Goal: Transaction & Acquisition: Purchase product/service

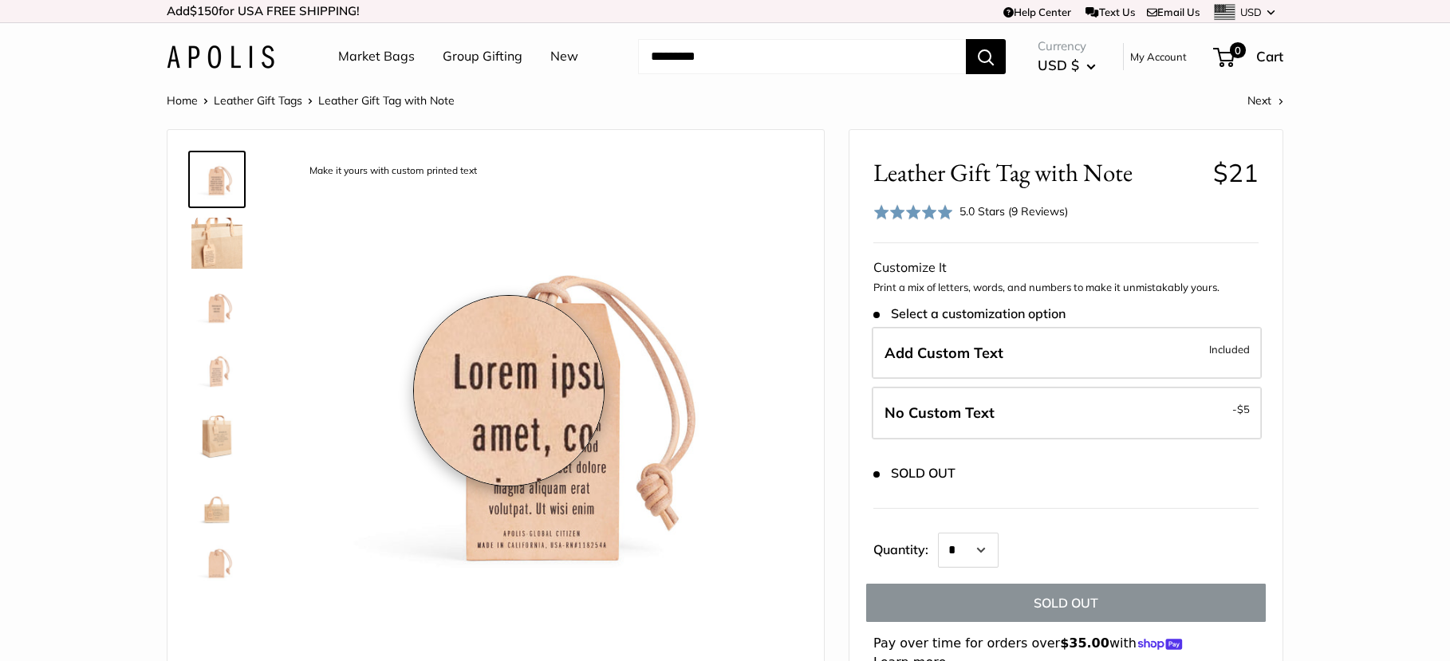
click at [509, 391] on img at bounding box center [547, 406] width 505 height 505
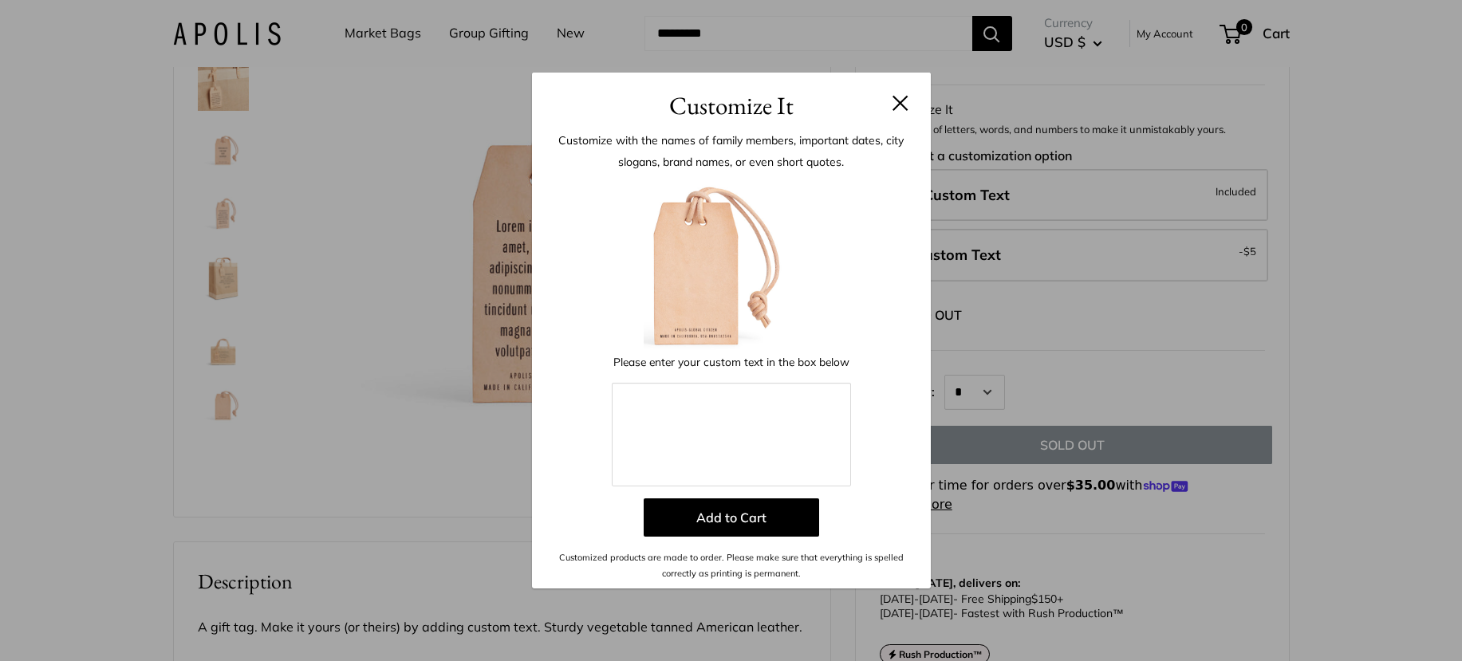
drag, startPoint x: 678, startPoint y: 297, endPoint x: 888, endPoint y: 97, distance: 289.9
click at [908, 92] on header "Customize It" at bounding box center [731, 99] width 399 height 52
click at [191, 412] on div "Customize It Customize with the names of family members, important dates, city …" at bounding box center [731, 330] width 1462 height 661
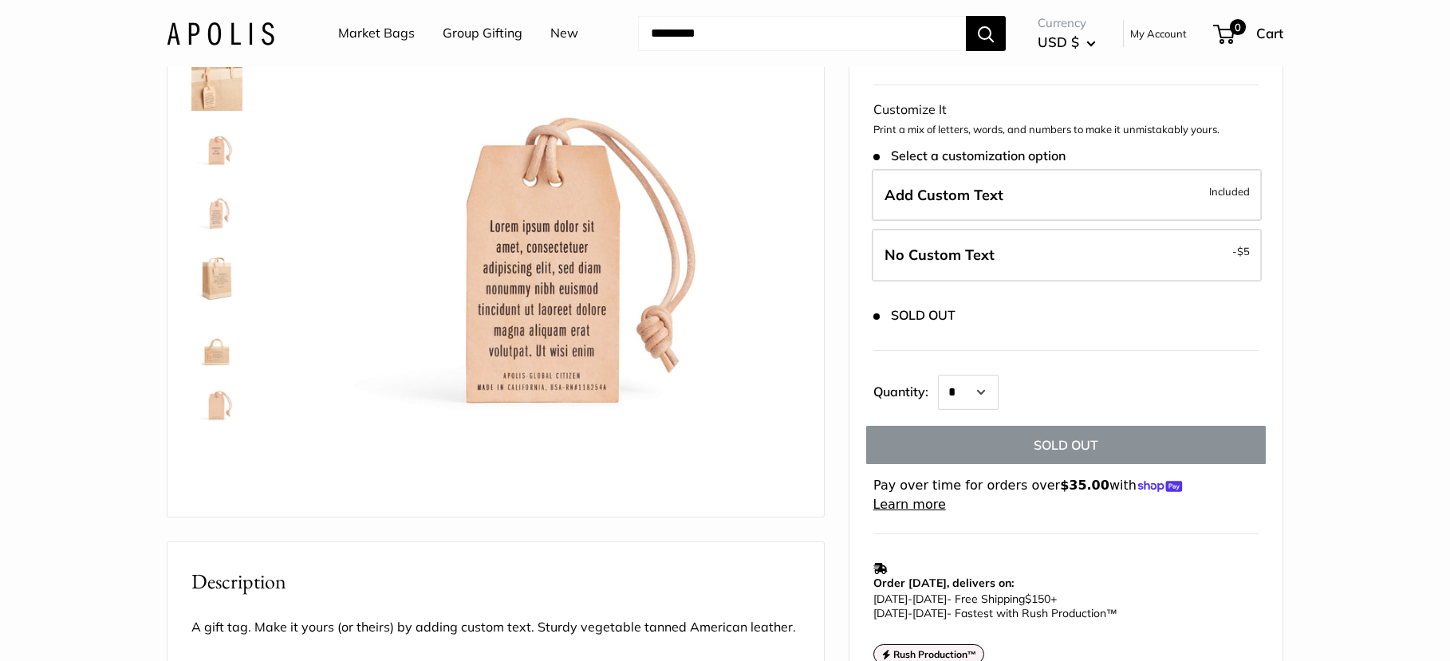
click at [215, 406] on img at bounding box center [216, 404] width 51 height 51
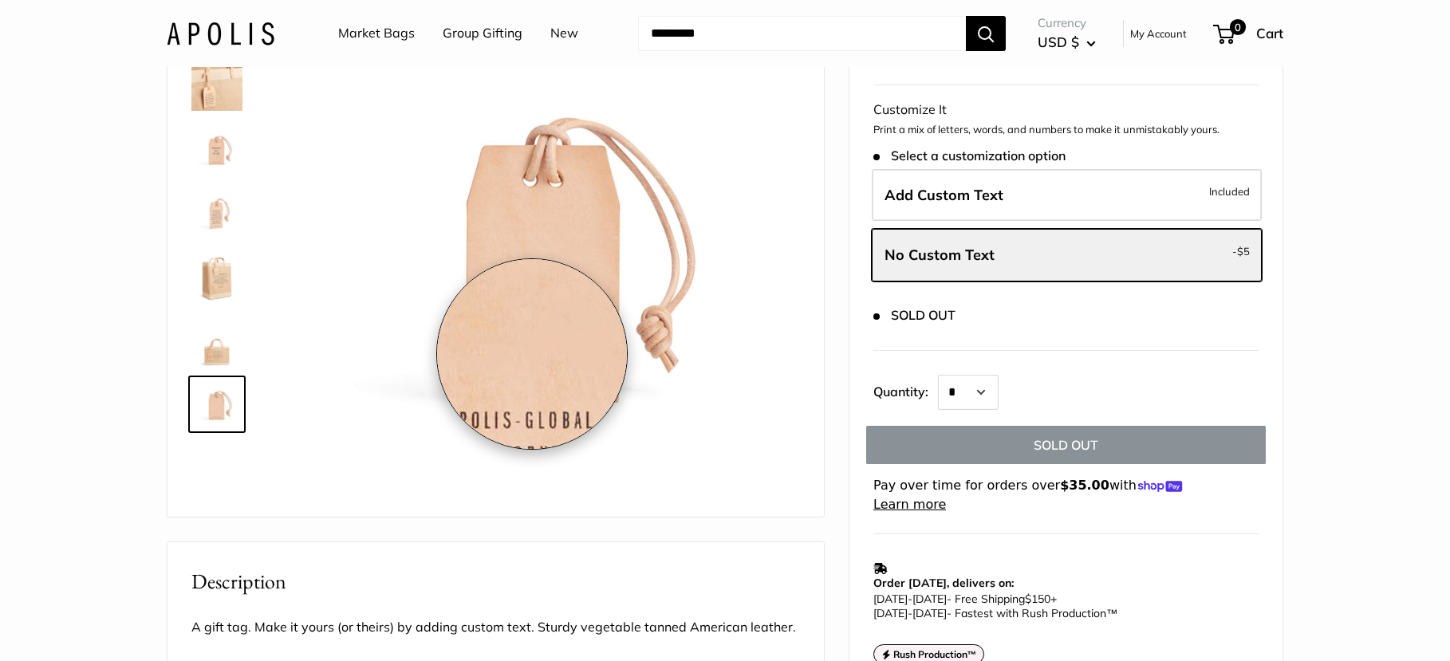
click at [532, 354] on img at bounding box center [547, 248] width 505 height 505
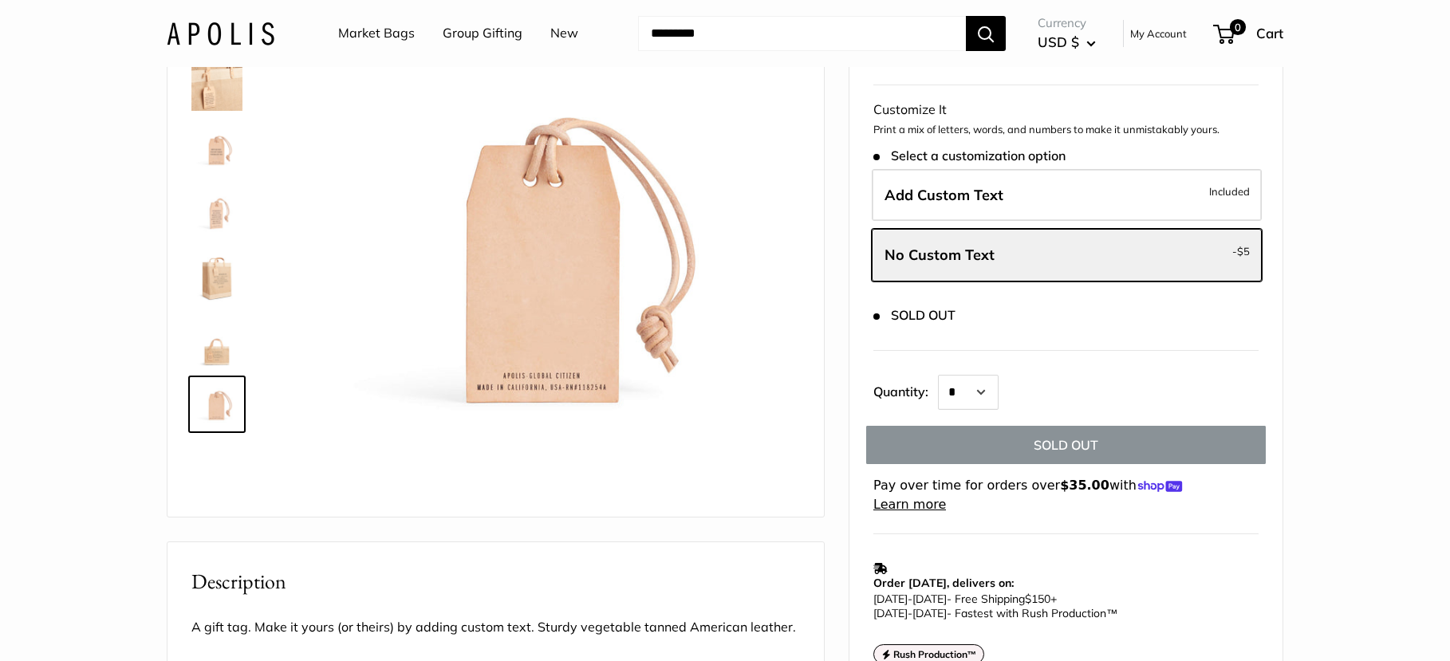
click at [216, 413] on img at bounding box center [216, 404] width 51 height 51
click at [1061, 193] on label "Add Custom Text Included" at bounding box center [1067, 195] width 390 height 53
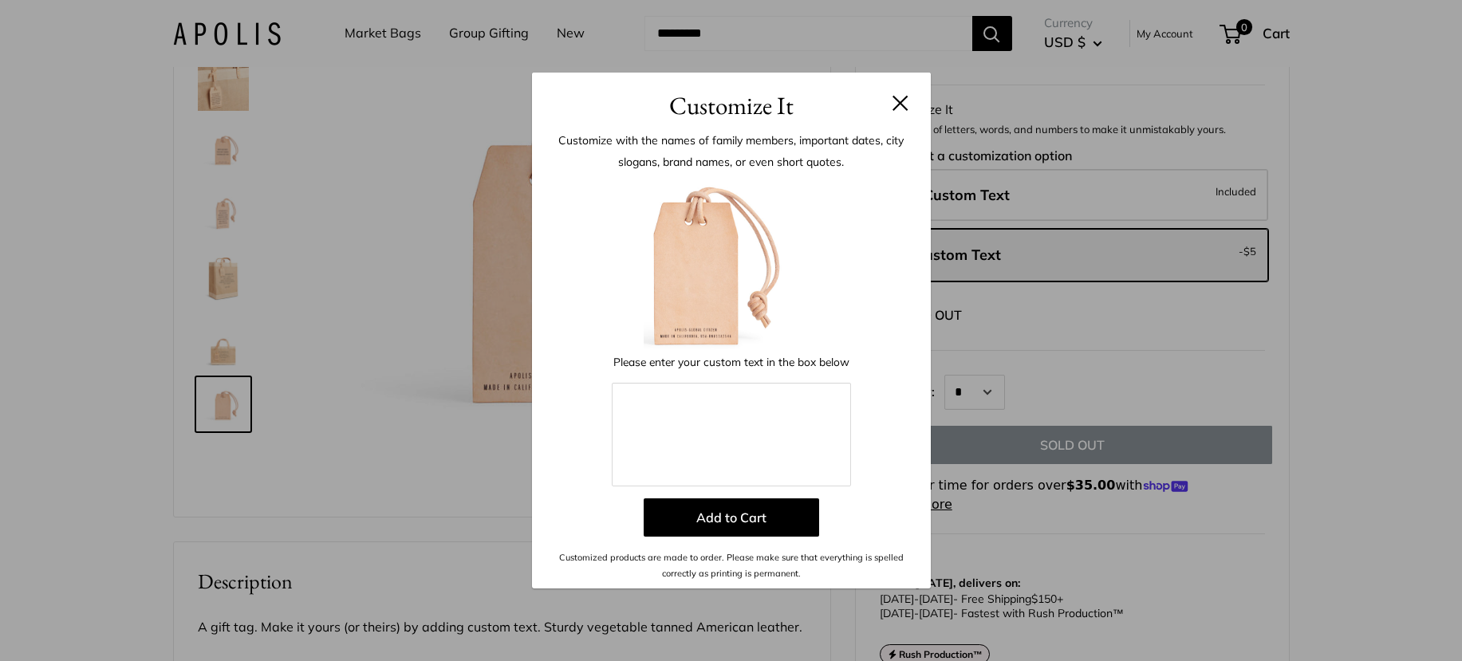
click at [902, 95] on button at bounding box center [900, 103] width 16 height 16
